Goal: Information Seeking & Learning: Learn about a topic

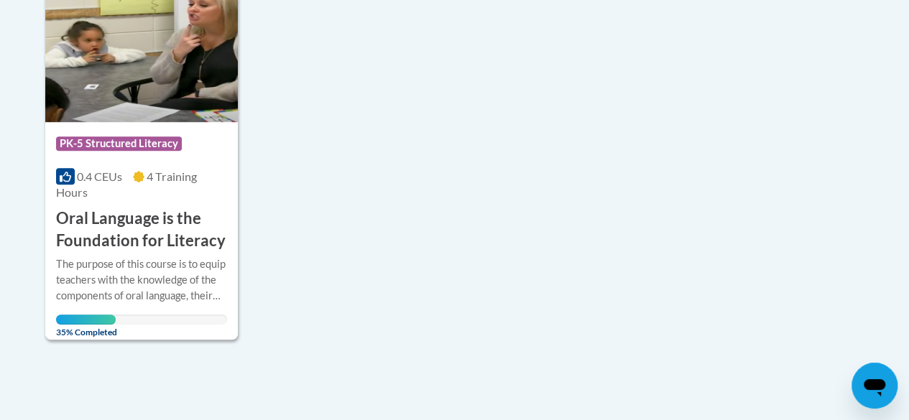
scroll to position [440, 0]
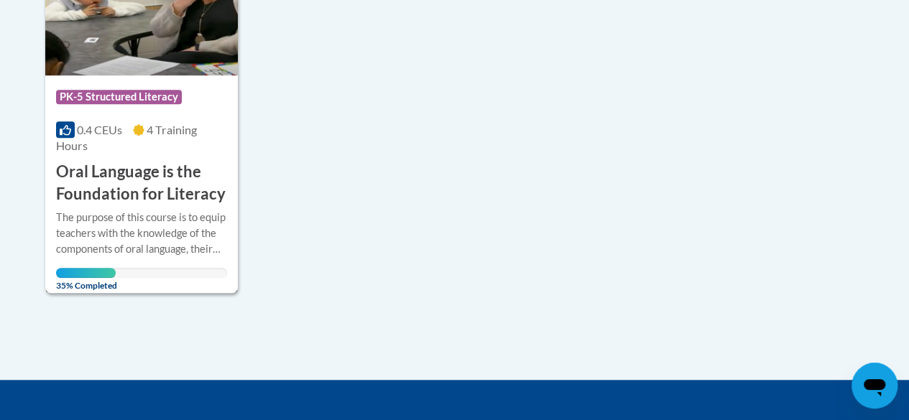
click at [141, 191] on h3 "Oral Language is the Foundation for Literacy" at bounding box center [141, 183] width 171 height 45
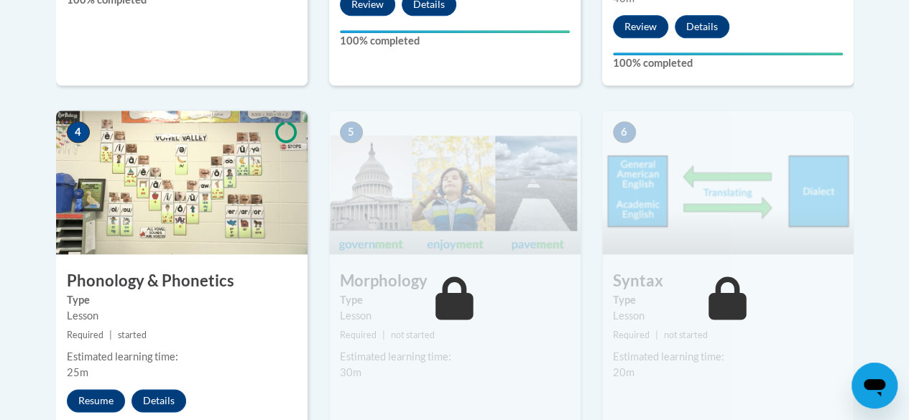
scroll to position [829, 0]
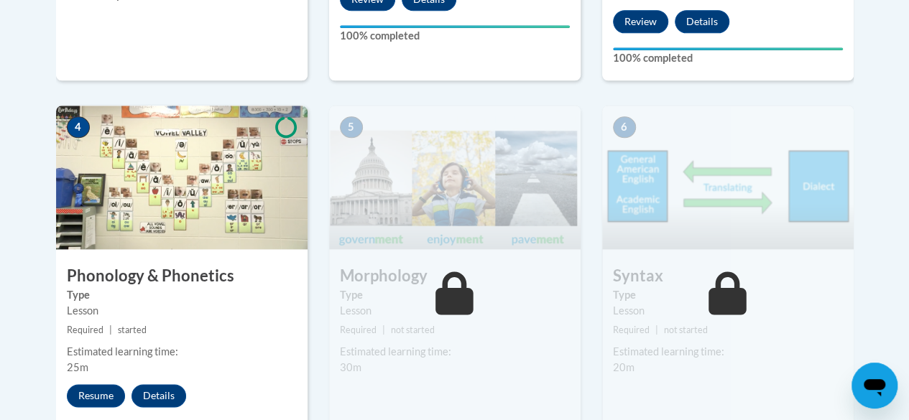
click at [461, 288] on icon at bounding box center [454, 293] width 38 height 43
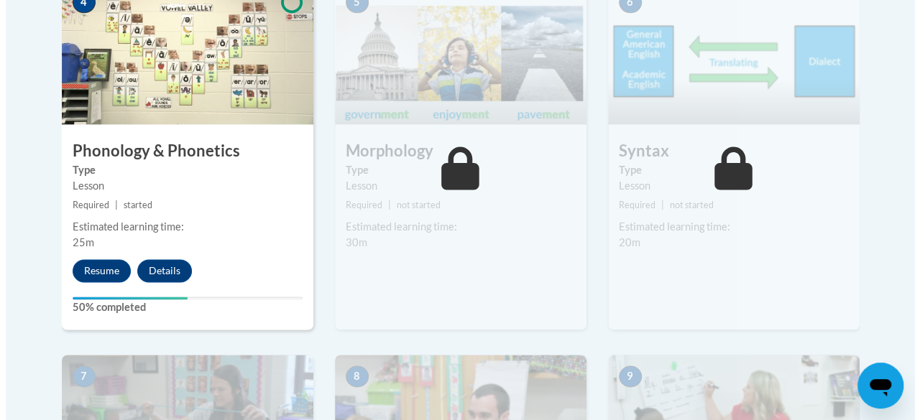
scroll to position [954, 0]
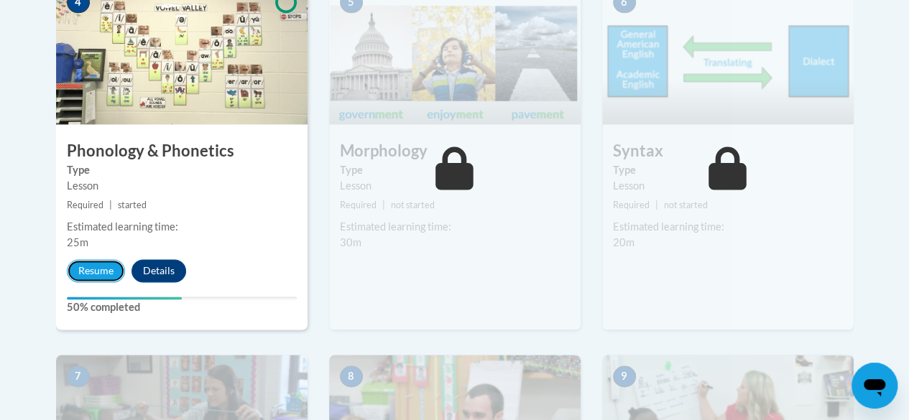
click at [89, 273] on button "Resume" at bounding box center [96, 270] width 58 height 23
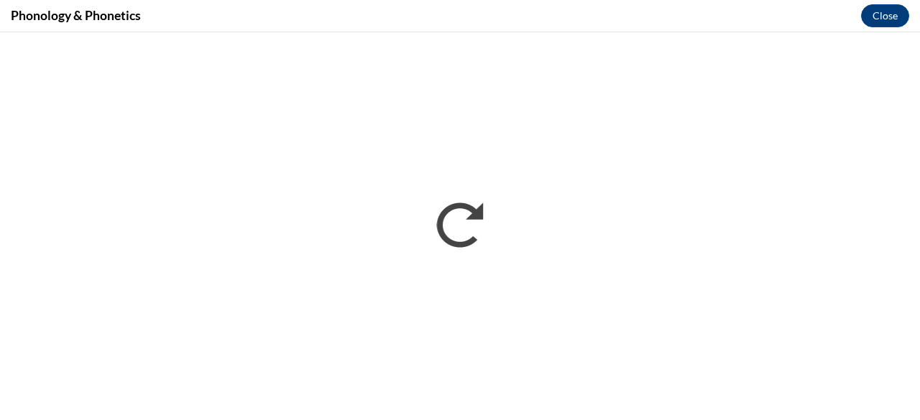
scroll to position [0, 0]
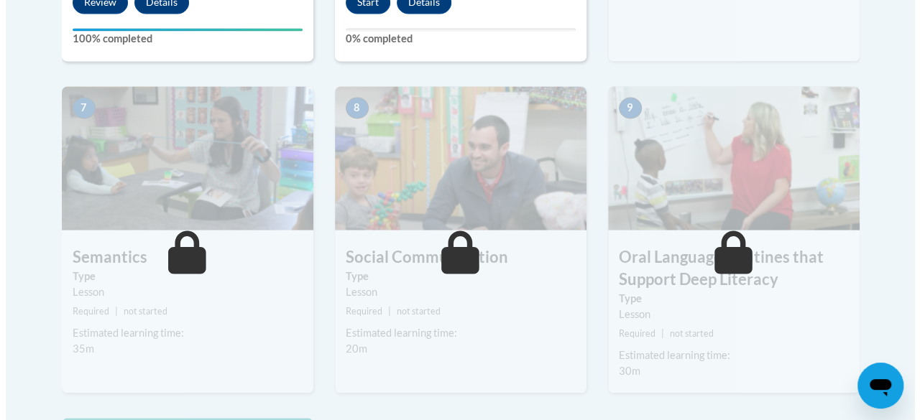
scroll to position [1033, 0]
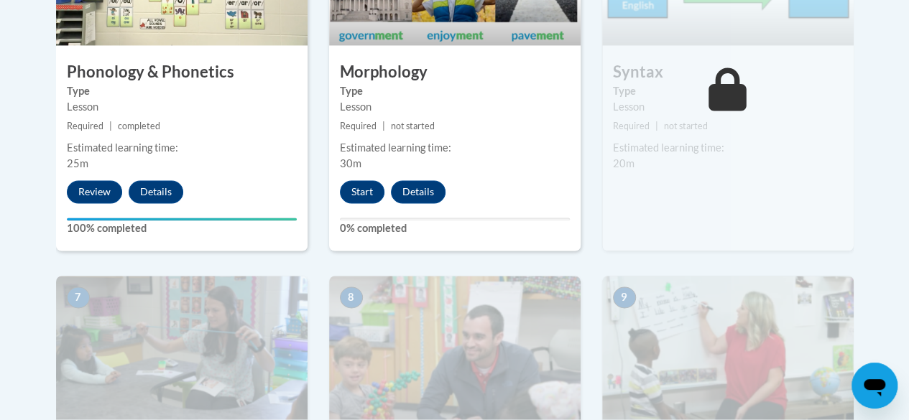
click at [757, 180] on div "6 Syntax Type Lesson Required | not started Estimated learning time: 20m Start …" at bounding box center [727, 76] width 251 height 349
click at [737, 82] on icon at bounding box center [727, 89] width 38 height 43
click at [364, 192] on button "Start" at bounding box center [362, 191] width 45 height 23
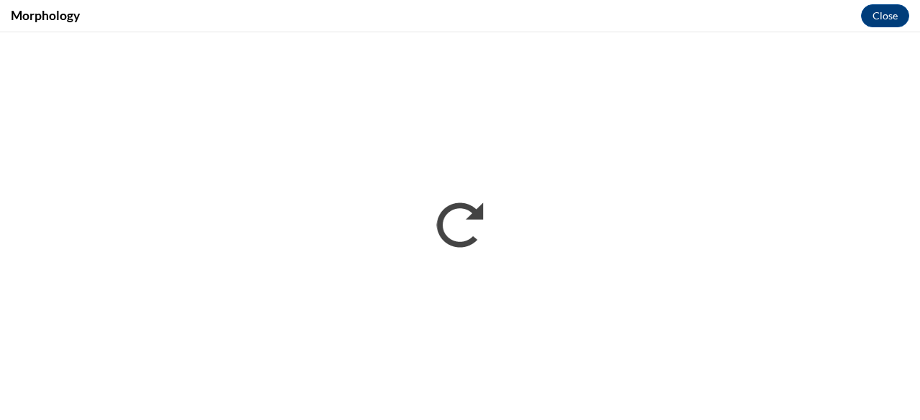
scroll to position [0, 0]
